Goal: Information Seeking & Learning: Find specific fact

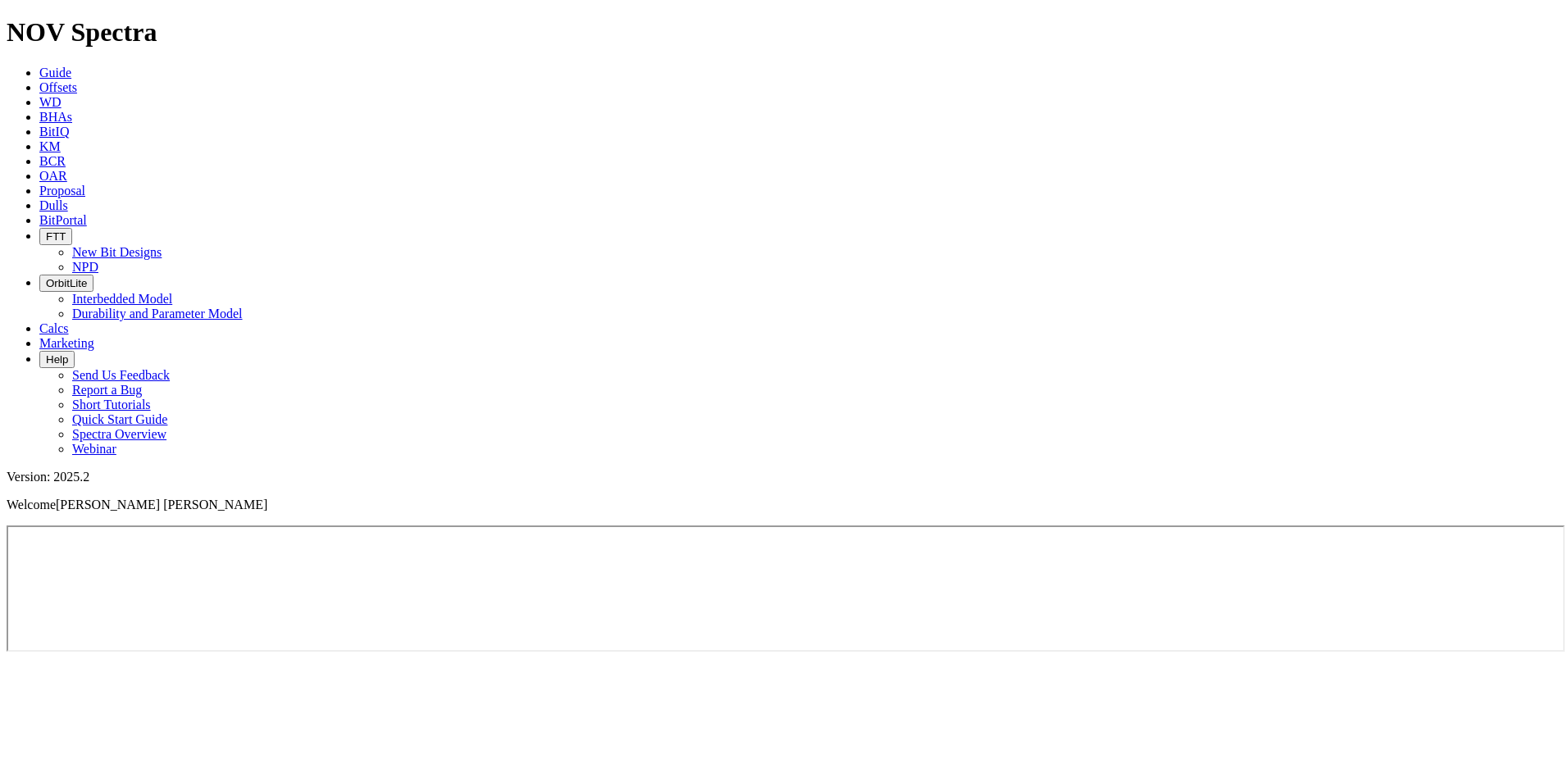
click at [77, 80] on span "Offsets" at bounding box center [58, 86] width 38 height 14
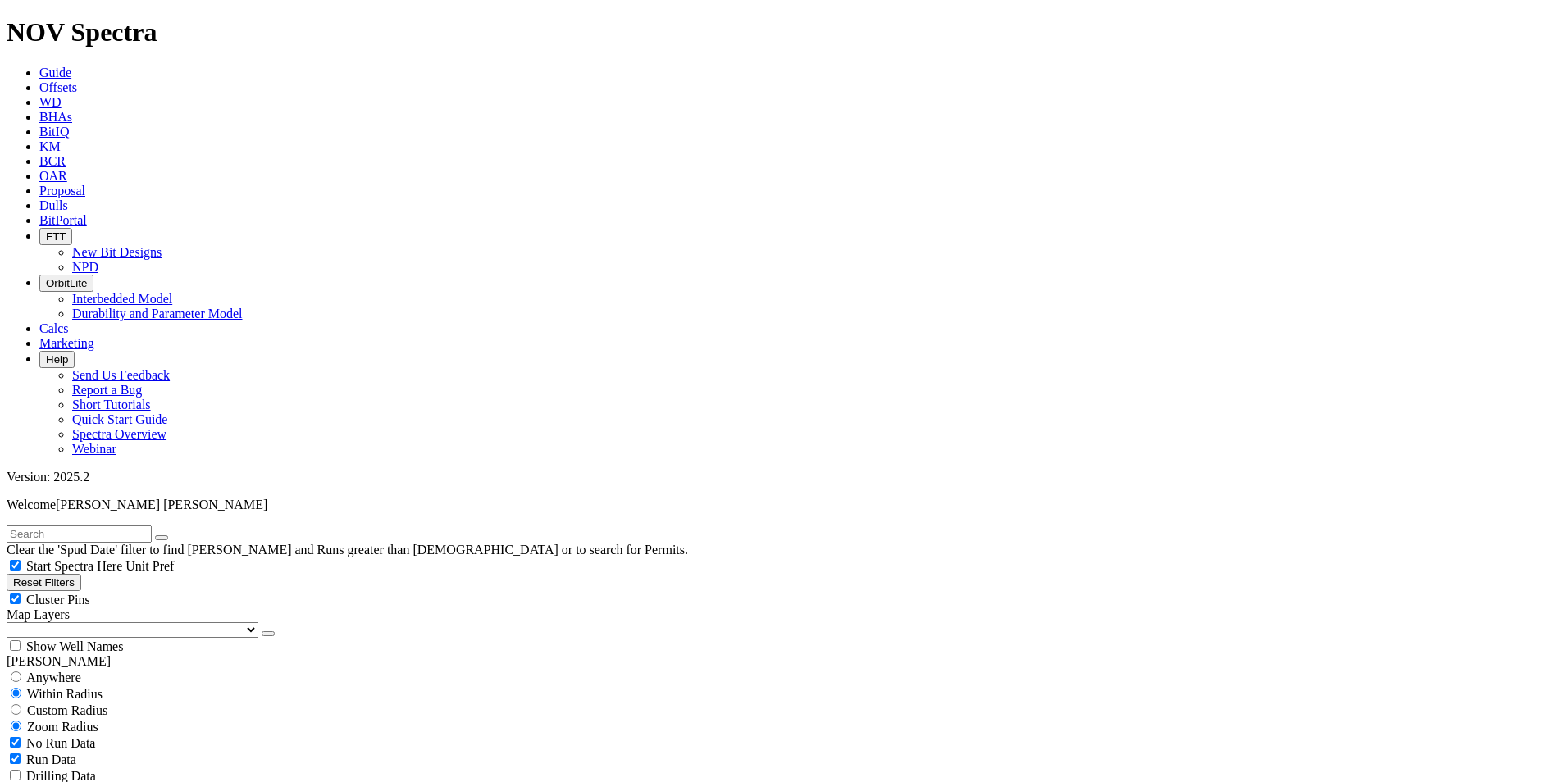
click at [96, 525] on input "text" at bounding box center [79, 534] width 145 height 18
paste input "C388-01"
type input "C388-01"
click at [171, 536] on button "submit" at bounding box center [178, 537] width 13 height 5
click at [54, 574] on button "Reset Filters" at bounding box center [44, 582] width 74 height 18
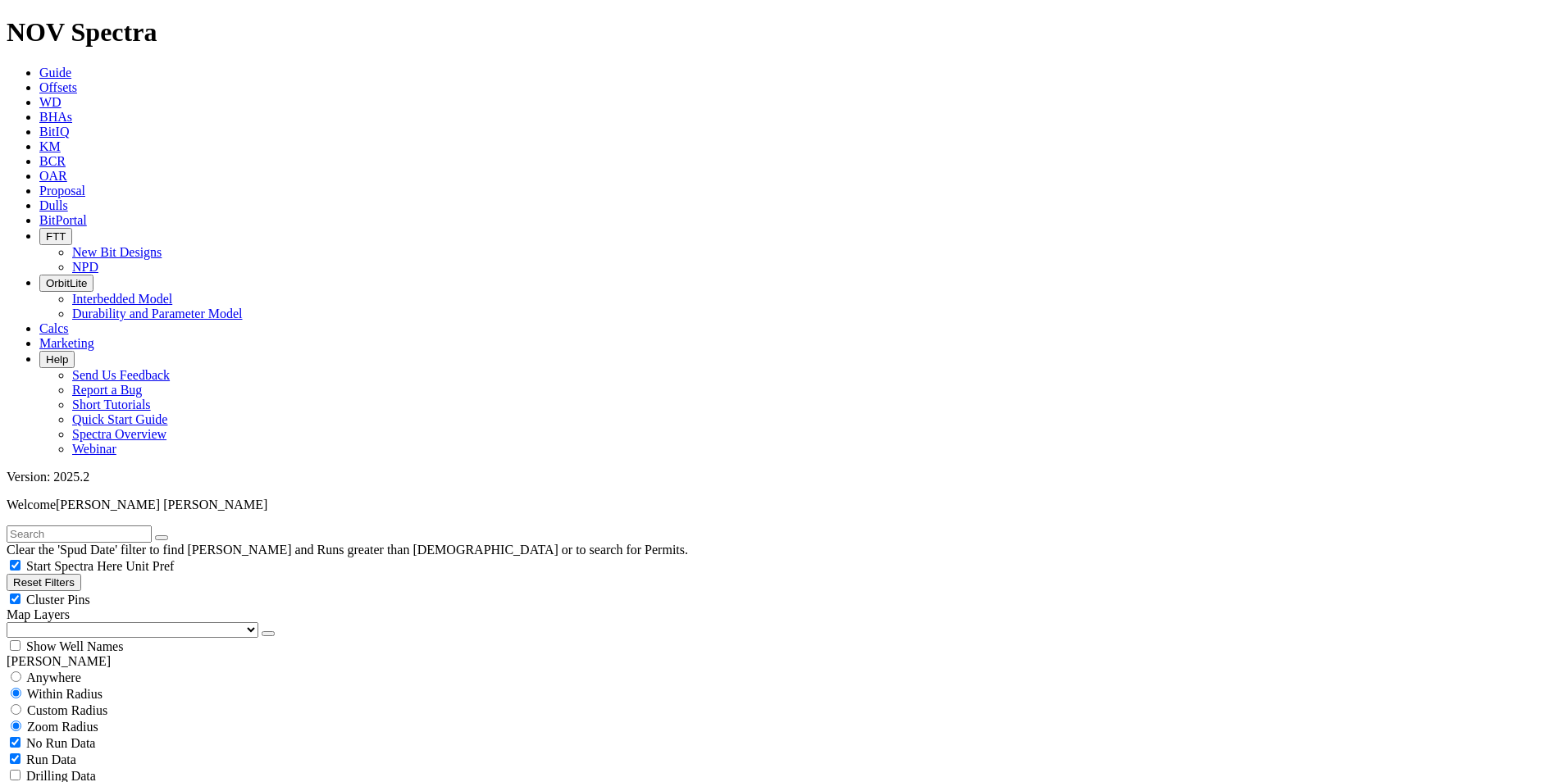
click at [139, 525] on input "text" at bounding box center [79, 534] width 145 height 18
paste input "C388-01"
type input "C388-01"
click at [21, 671] on input "radio" at bounding box center [15, 676] width 10 height 10
radio input "true"
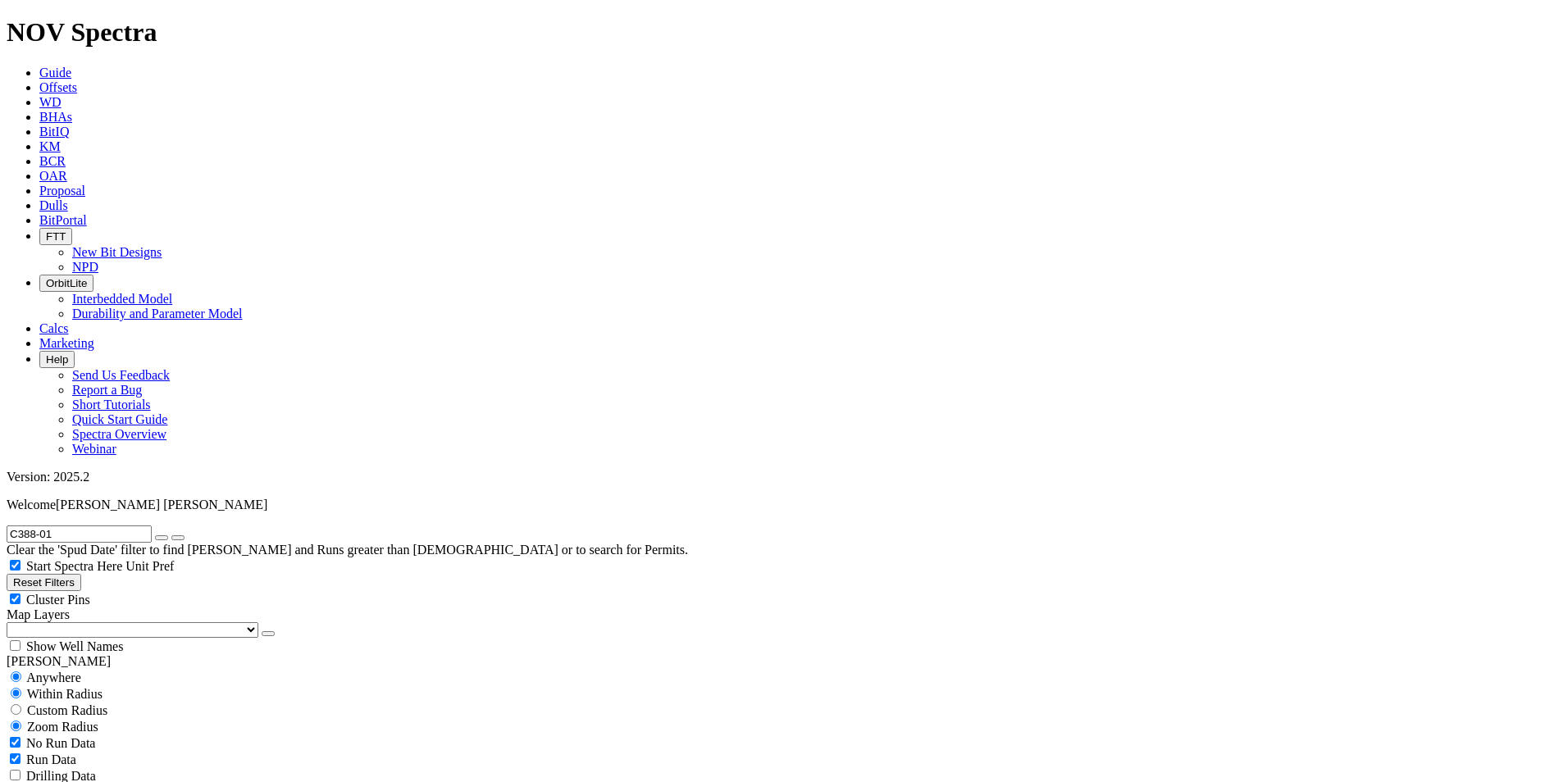
radio input "false"
click at [29, 702] on div "No Run Data" at bounding box center [784, 710] width 1555 height 17
checkbox input "false"
click at [178, 538] on icon "submit" at bounding box center [178, 538] width 0 height 0
radio input "false"
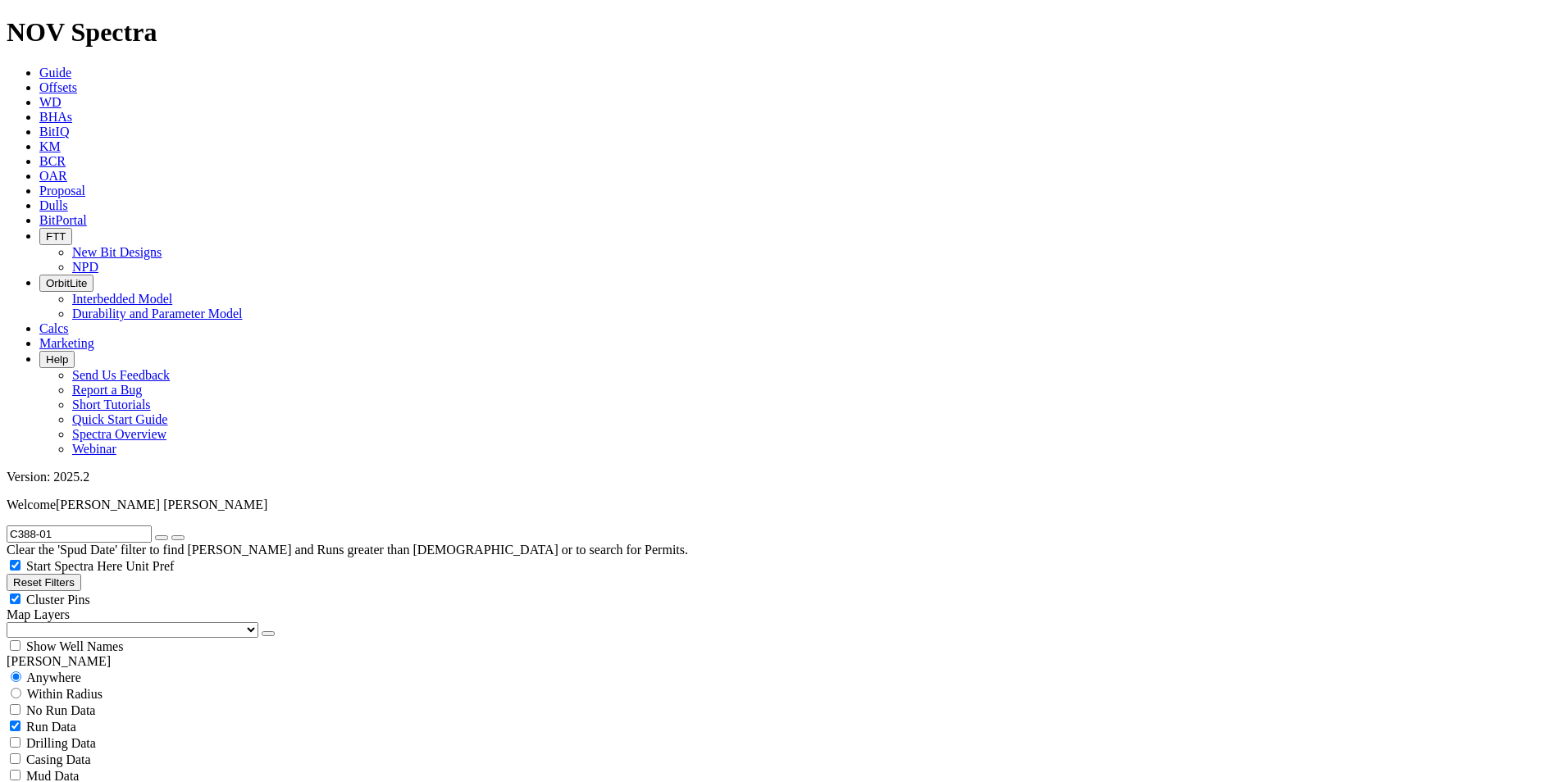
radio input "true"
click at [140, 525] on input "C388-01" at bounding box center [79, 534] width 145 height 18
click at [21, 671] on input "radio" at bounding box center [15, 676] width 10 height 10
radio input "true"
radio input "false"
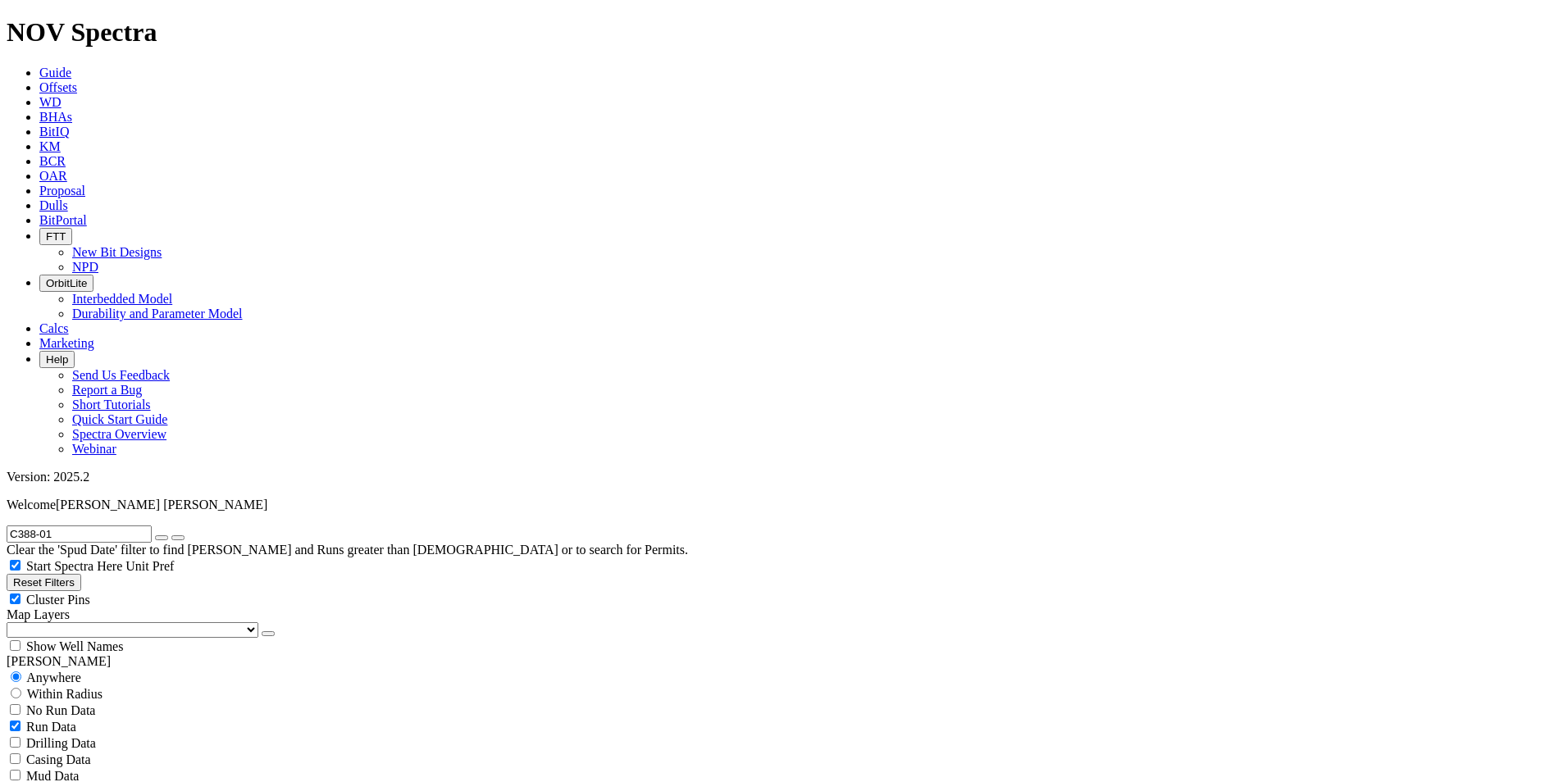
click at [78, 525] on input "C388-01" at bounding box center [79, 534] width 145 height 18
